Goal: Task Accomplishment & Management: Manage account settings

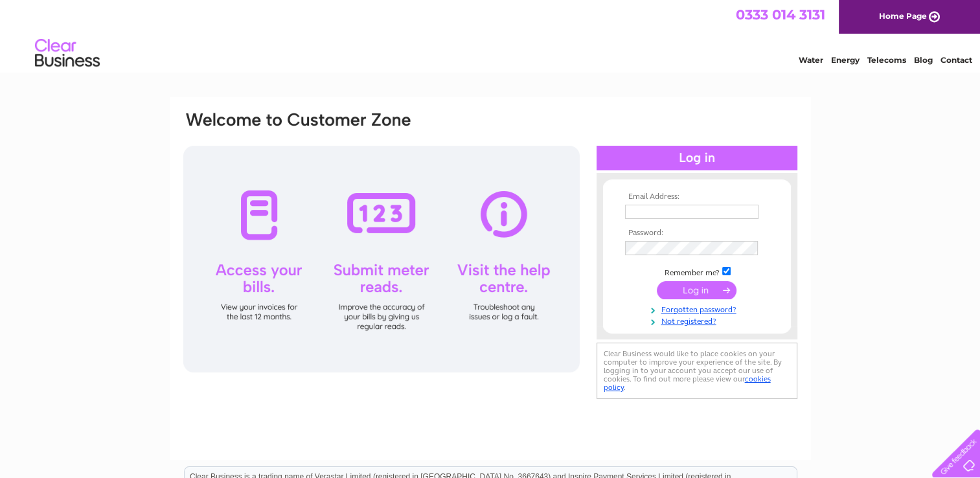
type input "[EMAIL_ADDRESS][DOMAIN_NAME]"
click at [678, 290] on input "submit" at bounding box center [697, 290] width 80 height 18
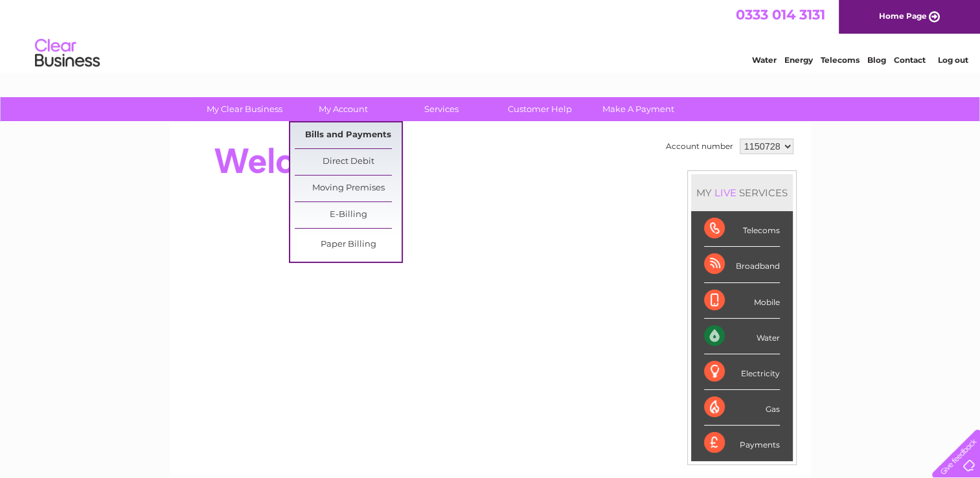
click at [330, 130] on link "Bills and Payments" at bounding box center [348, 135] width 107 height 26
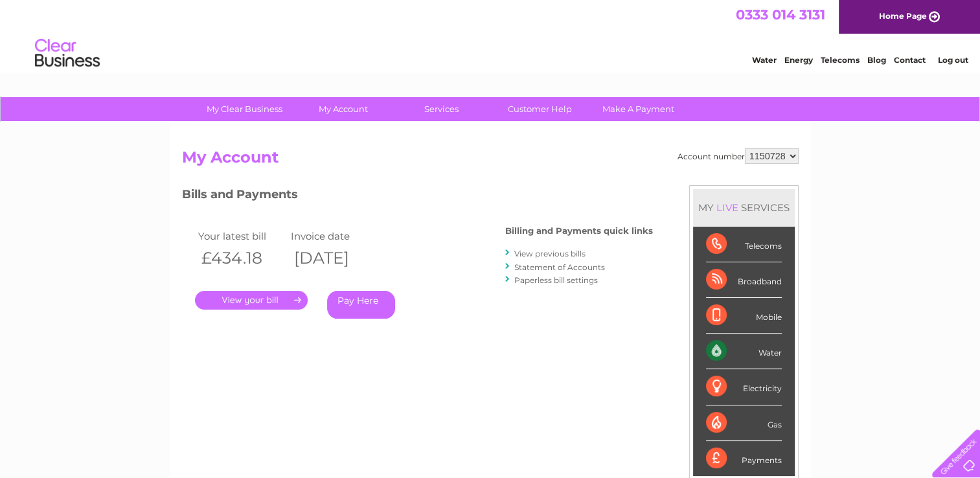
click at [238, 303] on link "." at bounding box center [251, 300] width 113 height 19
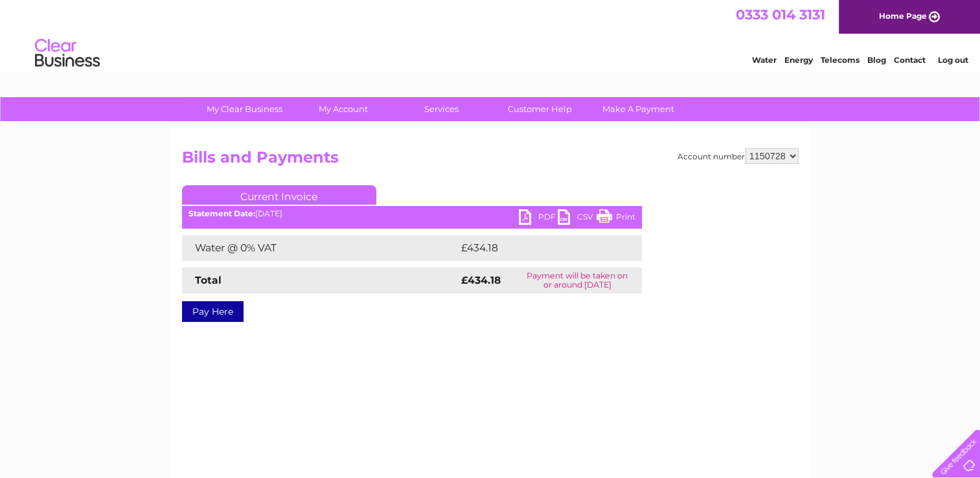
click at [526, 215] on link "PDF" at bounding box center [538, 218] width 39 height 19
